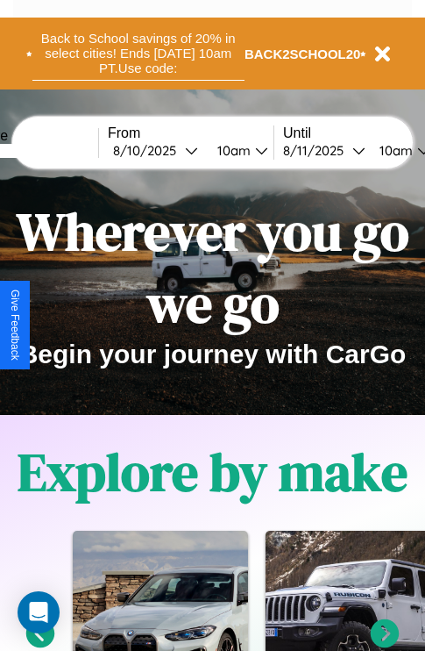
click at [138, 54] on button "Back to School savings of 20% in select cities! Ends [DATE] 10am PT. Use code:" at bounding box center [138, 53] width 212 height 54
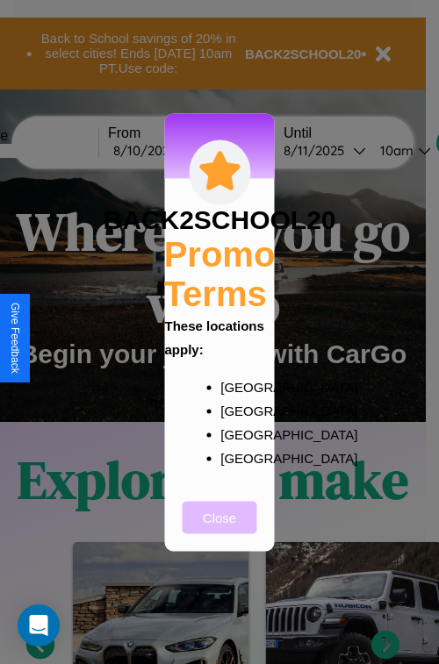
click at [219, 529] on button "Close" at bounding box center [219, 517] width 75 height 32
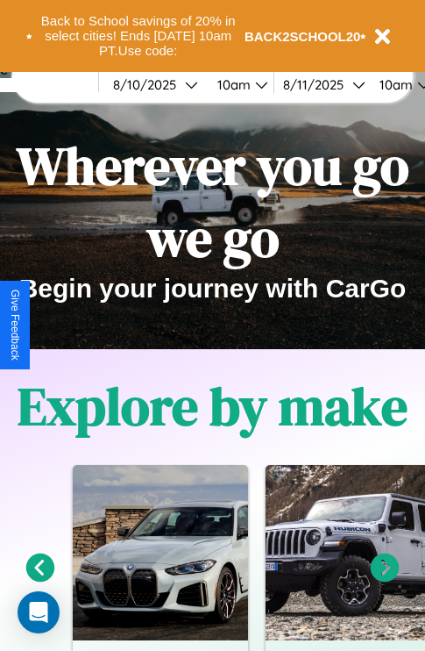
scroll to position [270, 0]
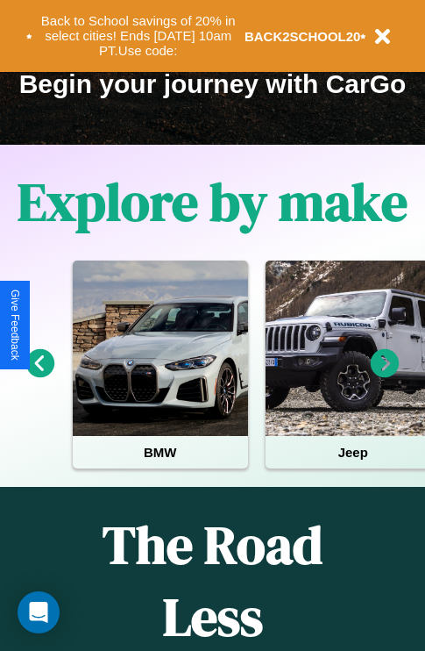
click at [385, 375] on icon at bounding box center [385, 363] width 29 height 29
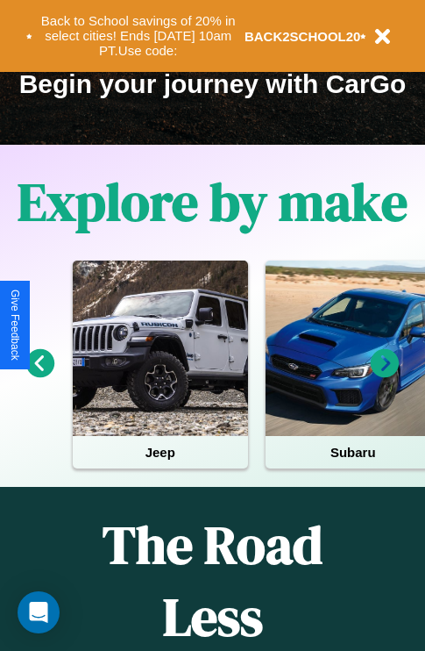
click at [385, 375] on icon at bounding box center [385, 363] width 29 height 29
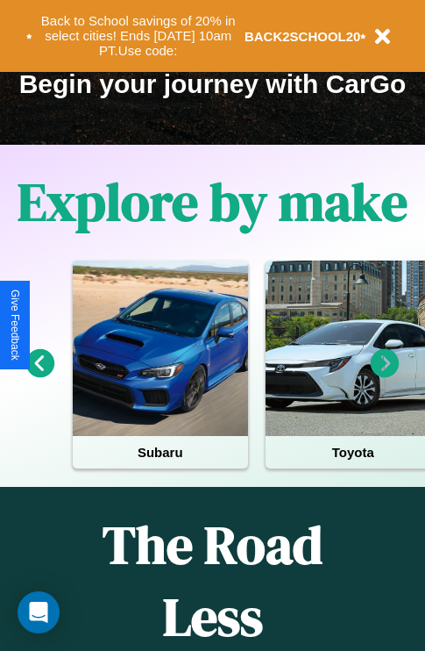
click at [385, 375] on icon at bounding box center [385, 363] width 29 height 29
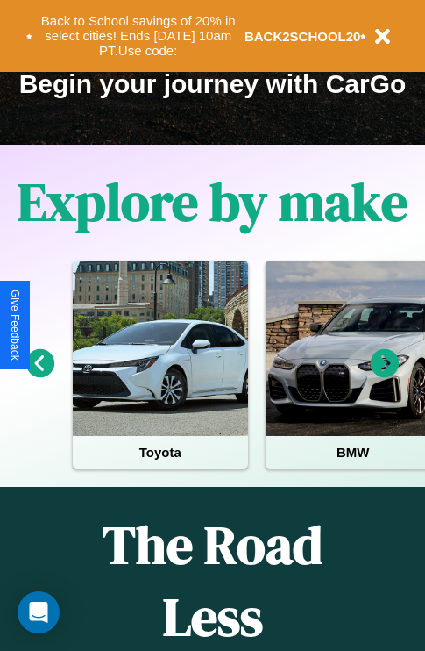
click at [385, 375] on icon at bounding box center [385, 363] width 29 height 29
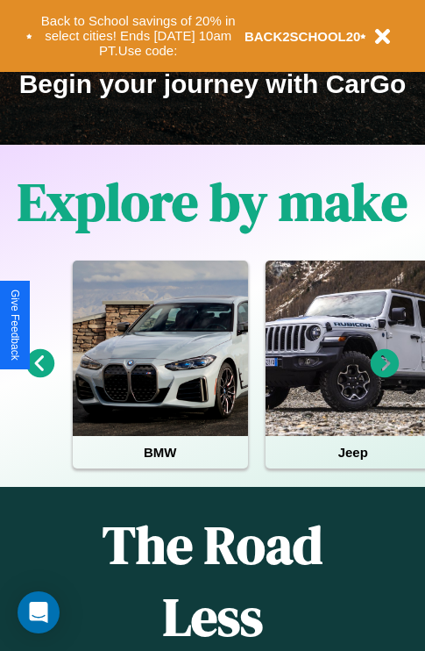
click at [385, 375] on icon at bounding box center [385, 363] width 29 height 29
